Goal: Check status: Check status

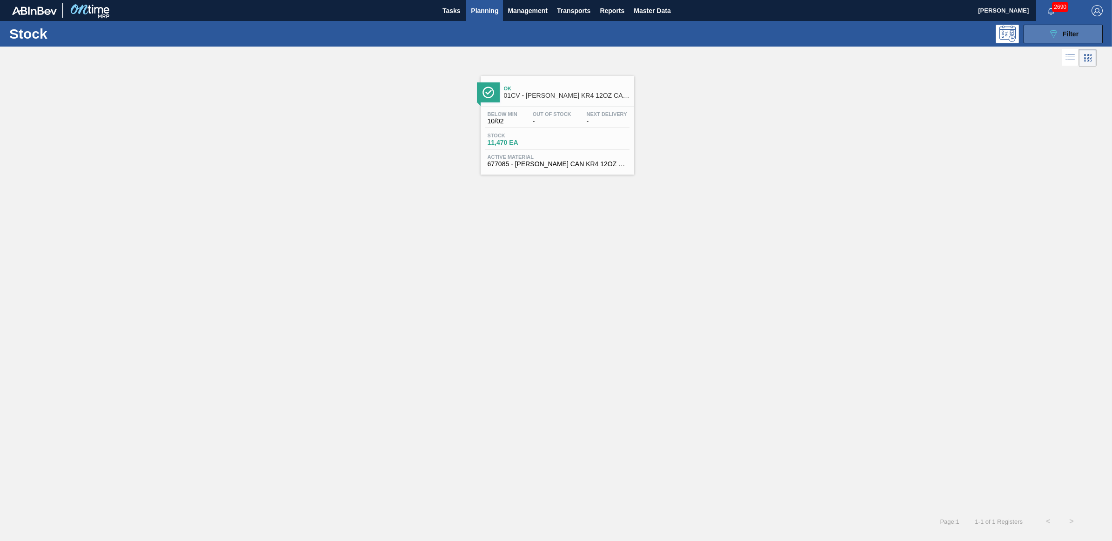
click at [1040, 37] on button "089F7B8B-B2A5-4AFE-B5C0-19BA573D28AC Filter" at bounding box center [1063, 34] width 79 height 19
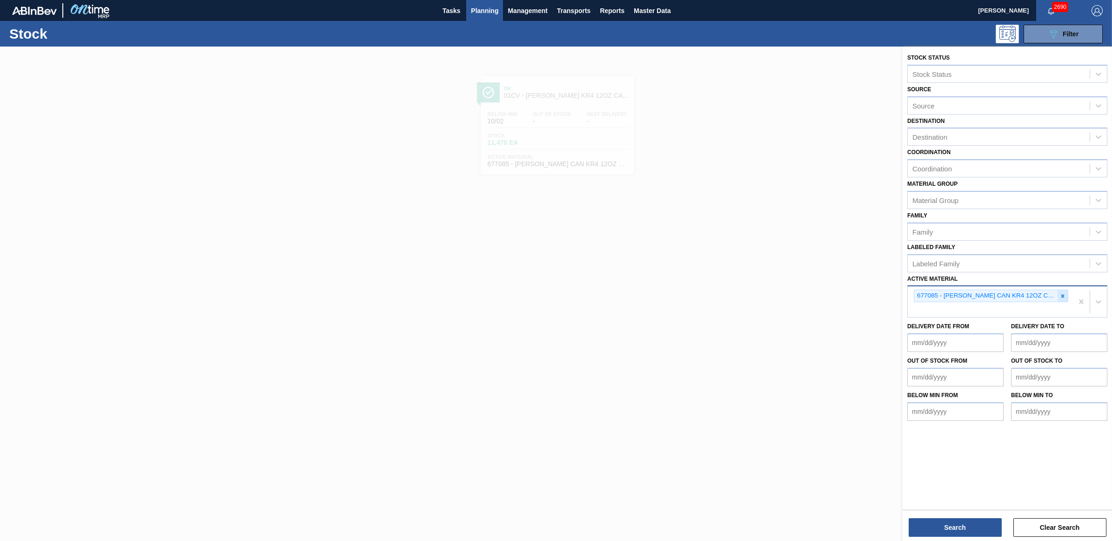
click at [1064, 293] on icon at bounding box center [1062, 296] width 7 height 7
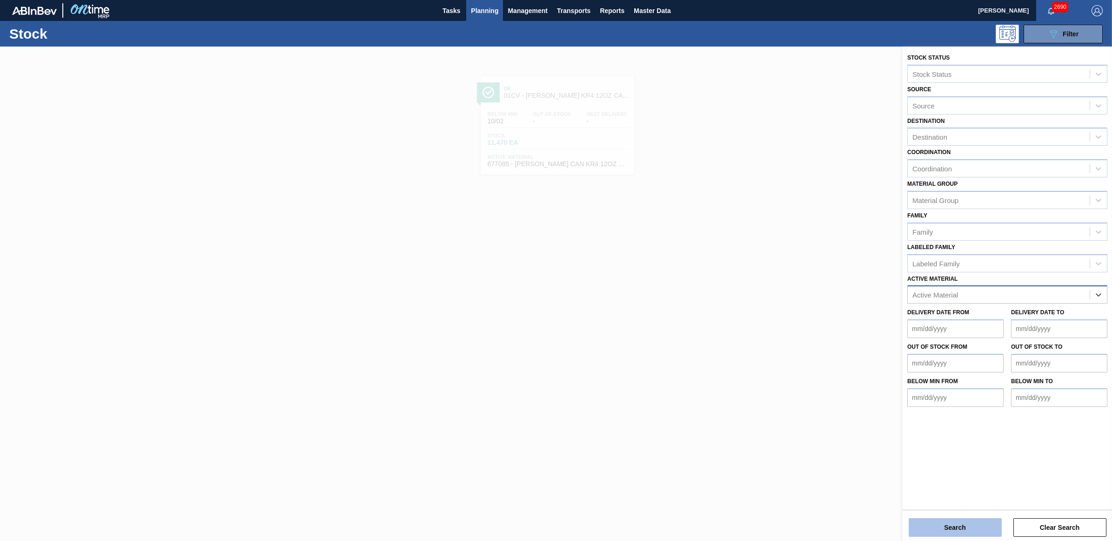
click at [940, 529] on button "Search" at bounding box center [955, 527] width 93 height 19
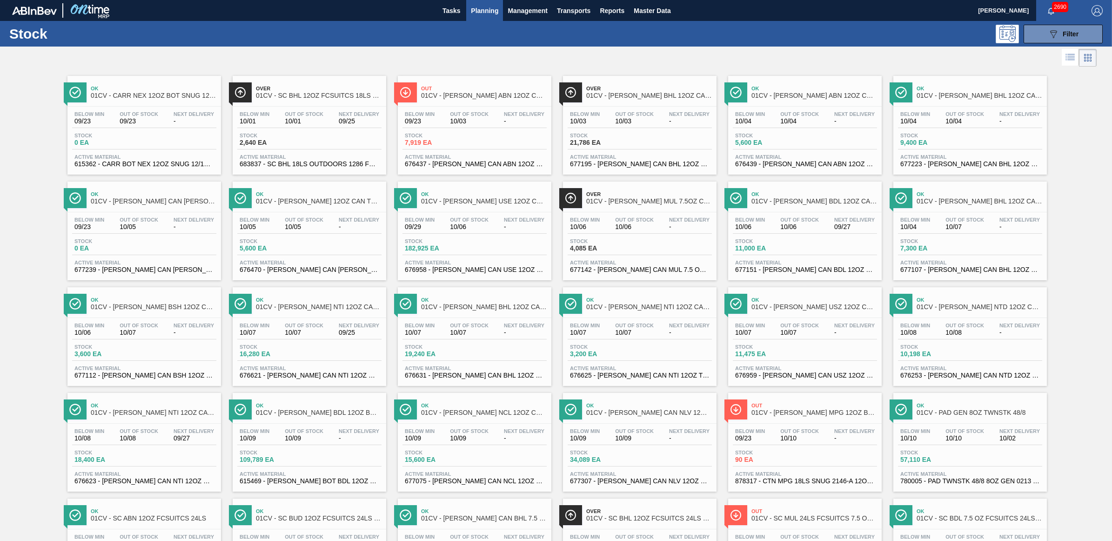
click at [808, 36] on div "089F7B8B-B2A5-4AFE-B5C0-19BA573D28AC Filter" at bounding box center [630, 34] width 954 height 19
click at [487, 136] on div "Stock 7,919 EA" at bounding box center [474, 141] width 144 height 17
